Goal: Task Accomplishment & Management: Use online tool/utility

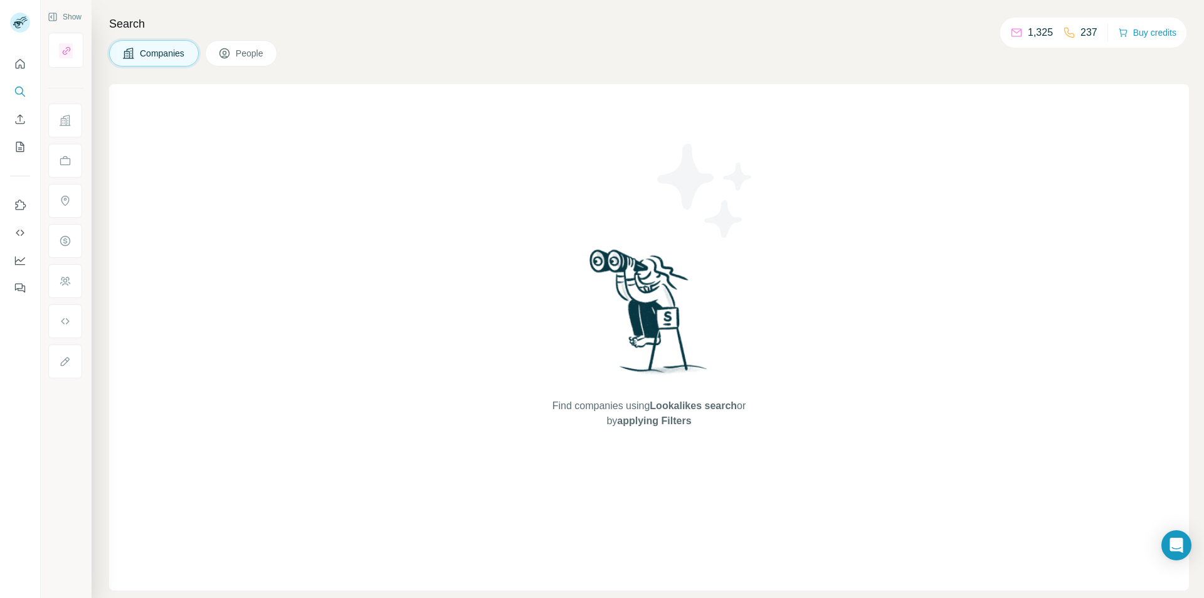
click at [229, 48] on icon at bounding box center [224, 53] width 13 height 13
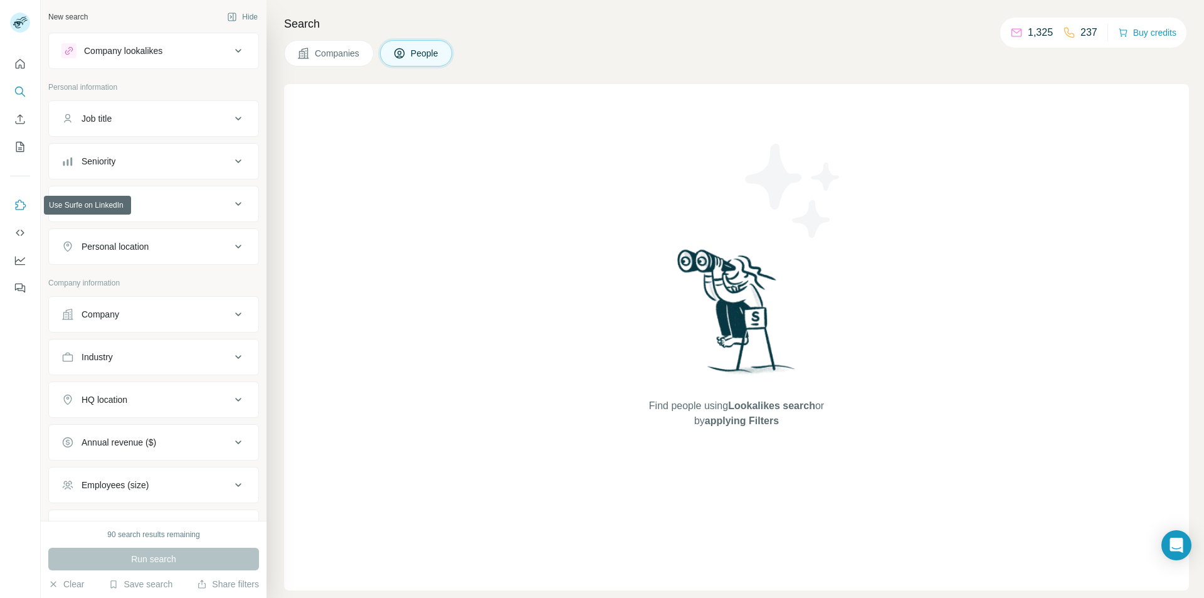
click at [12, 208] on button "Use Surfe on LinkedIn" at bounding box center [20, 205] width 20 height 23
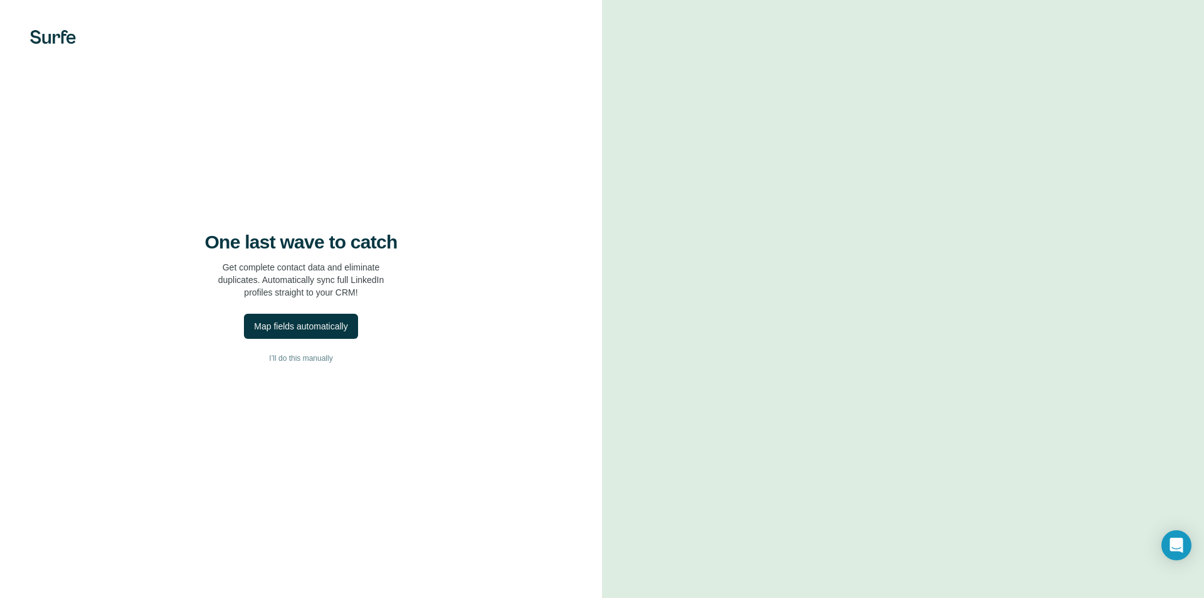
click at [532, 145] on div "One last wave to catch Get complete contact data and eliminate duplicates. Auto…" at bounding box center [301, 299] width 602 height 598
